Goal: Information Seeking & Learning: Check status

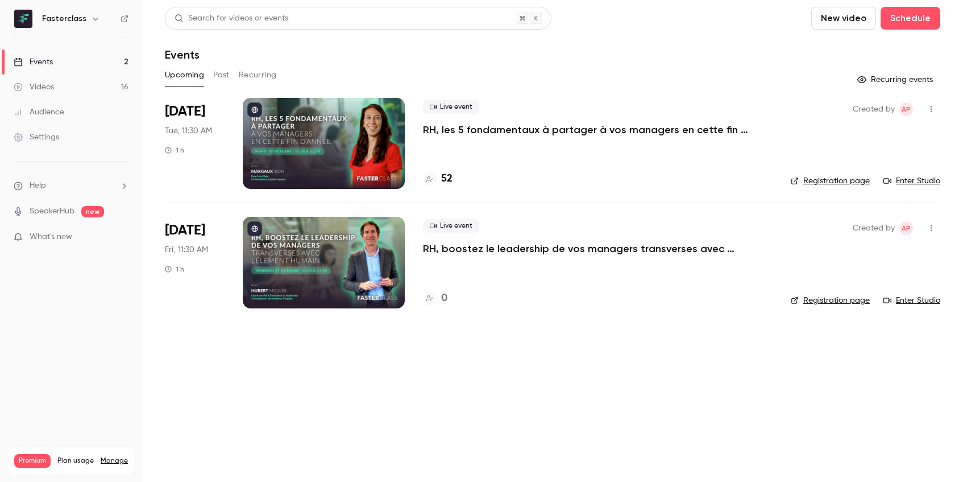
click at [447, 179] on h4 "52" at bounding box center [446, 178] width 11 height 15
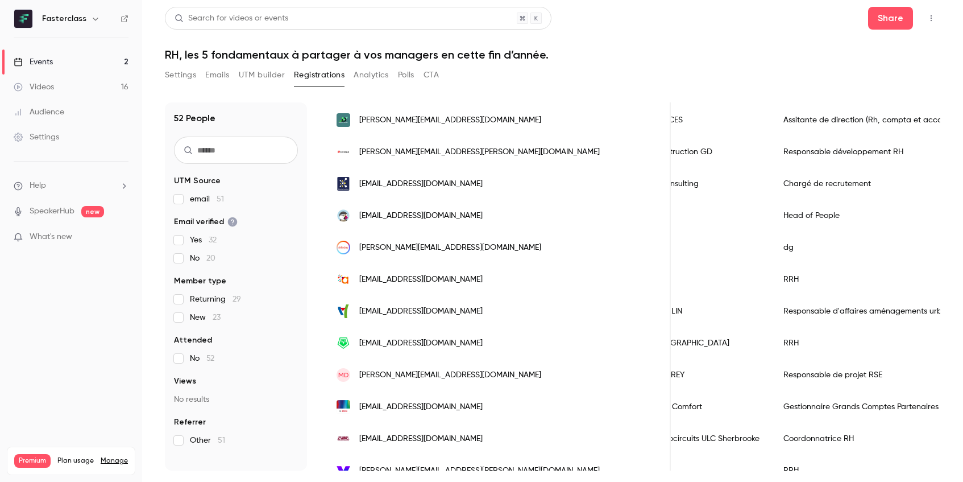
scroll to position [1333, 0]
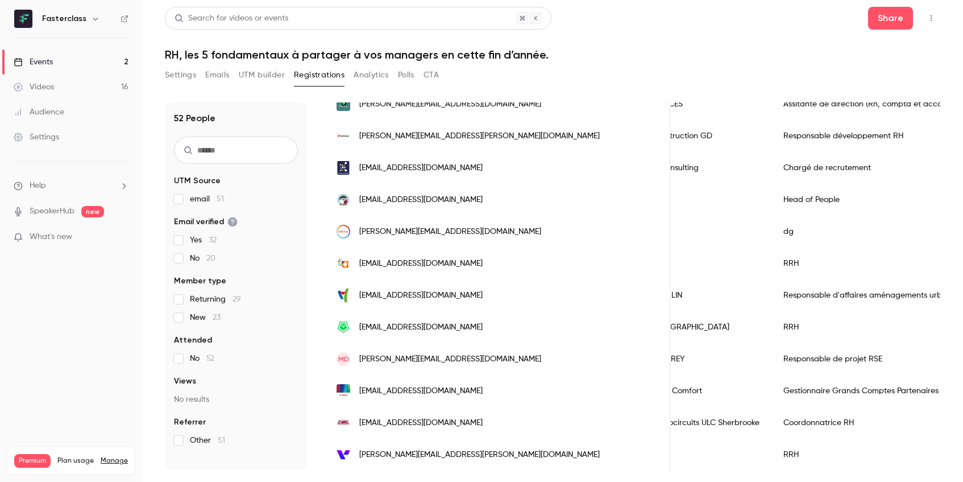
click at [107, 61] on link "Events 2" at bounding box center [71, 61] width 142 height 25
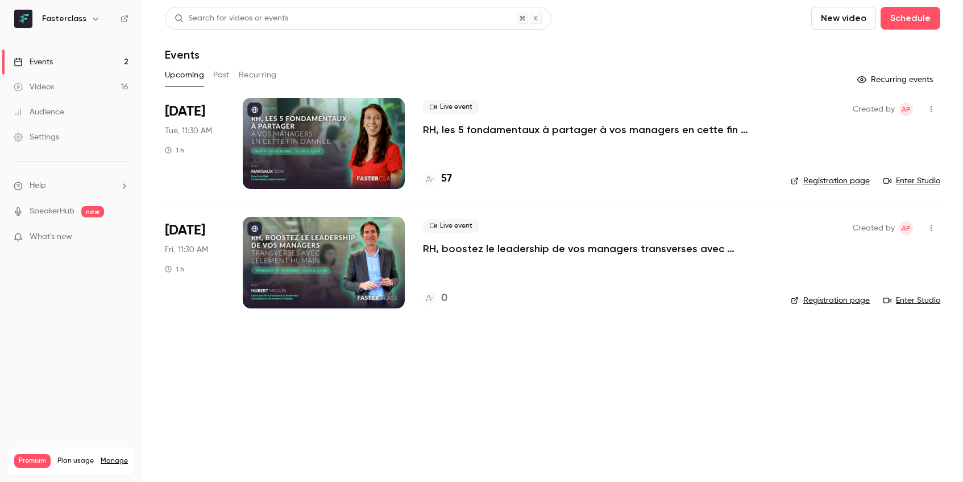
click at [445, 182] on h4 "57" at bounding box center [446, 178] width 11 height 15
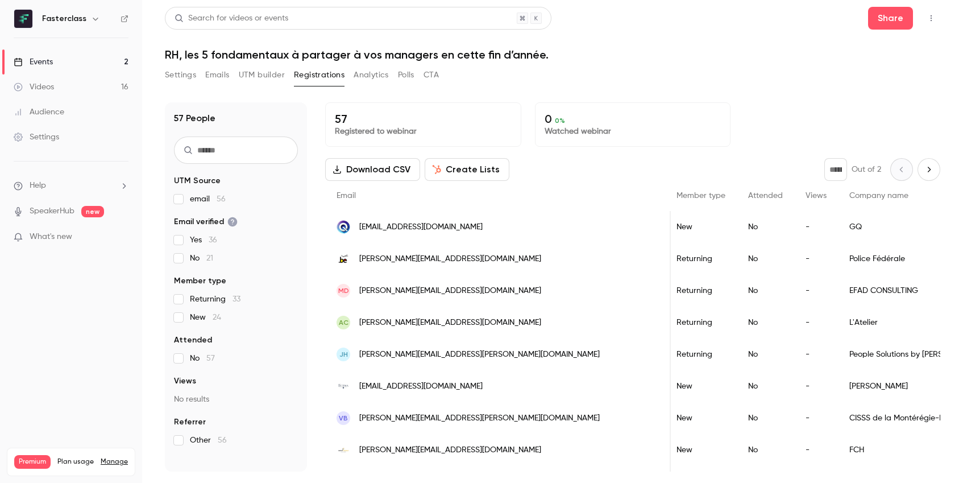
click at [77, 52] on link "Events 2" at bounding box center [71, 61] width 142 height 25
